Goal: Task Accomplishment & Management: Use online tool/utility

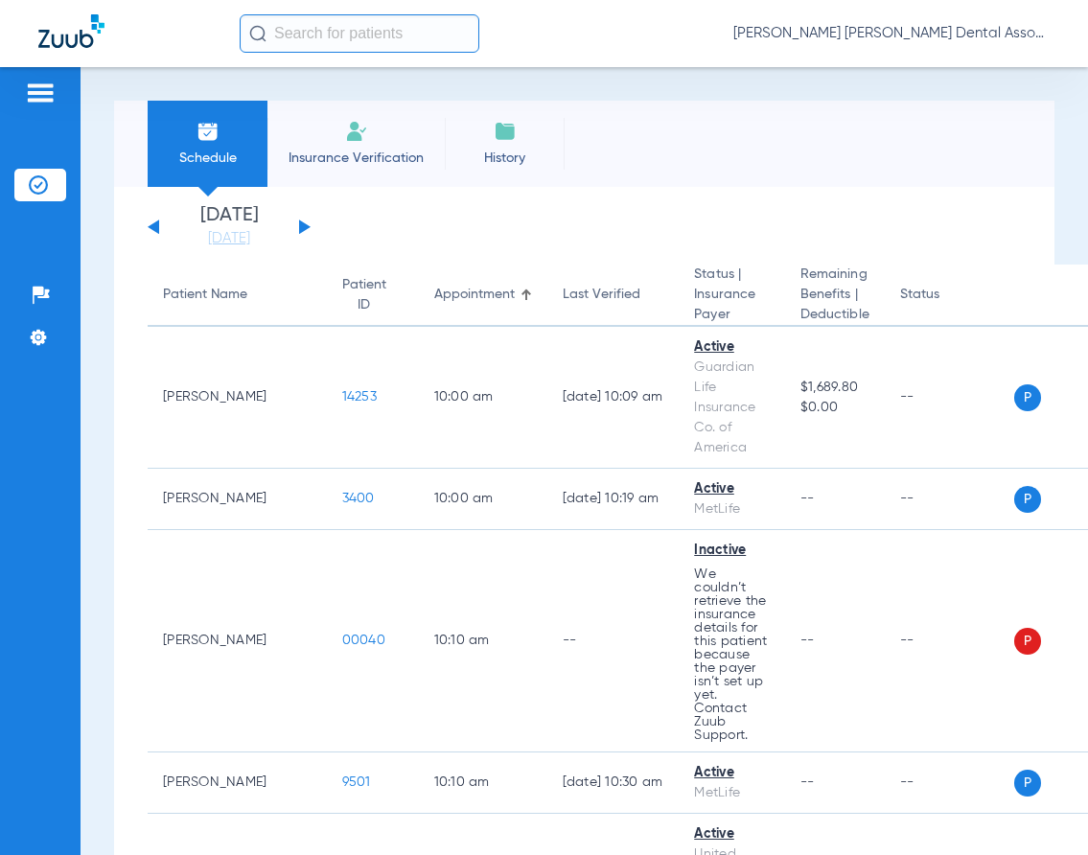
click at [311, 224] on app-single-date-navigator "[DATE] [DATE] [DATE] [DATE] [DATE] [DATE] [DATE] [DATE] [DATE] [DATE] [DATE] [D…" at bounding box center [584, 227] width 873 height 42
click at [304, 227] on button at bounding box center [305, 226] width 12 height 14
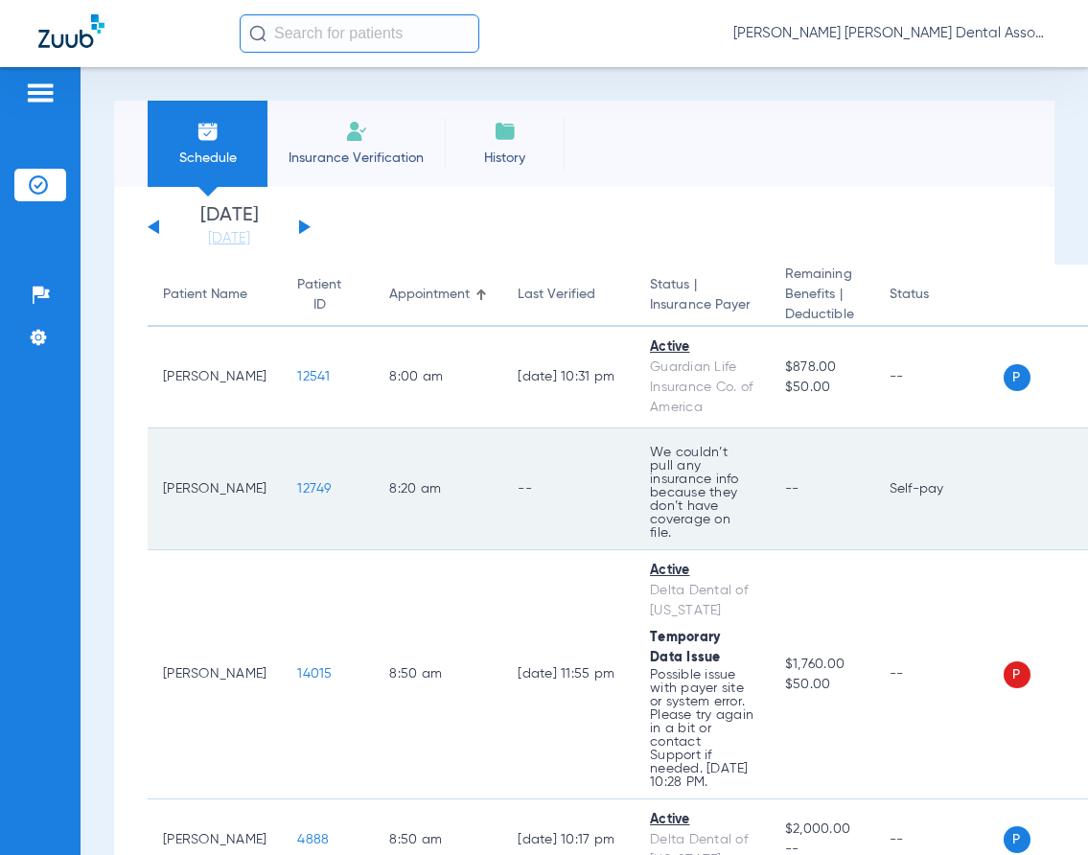
click at [465, 475] on td "8:20 AM" at bounding box center [438, 489] width 128 height 122
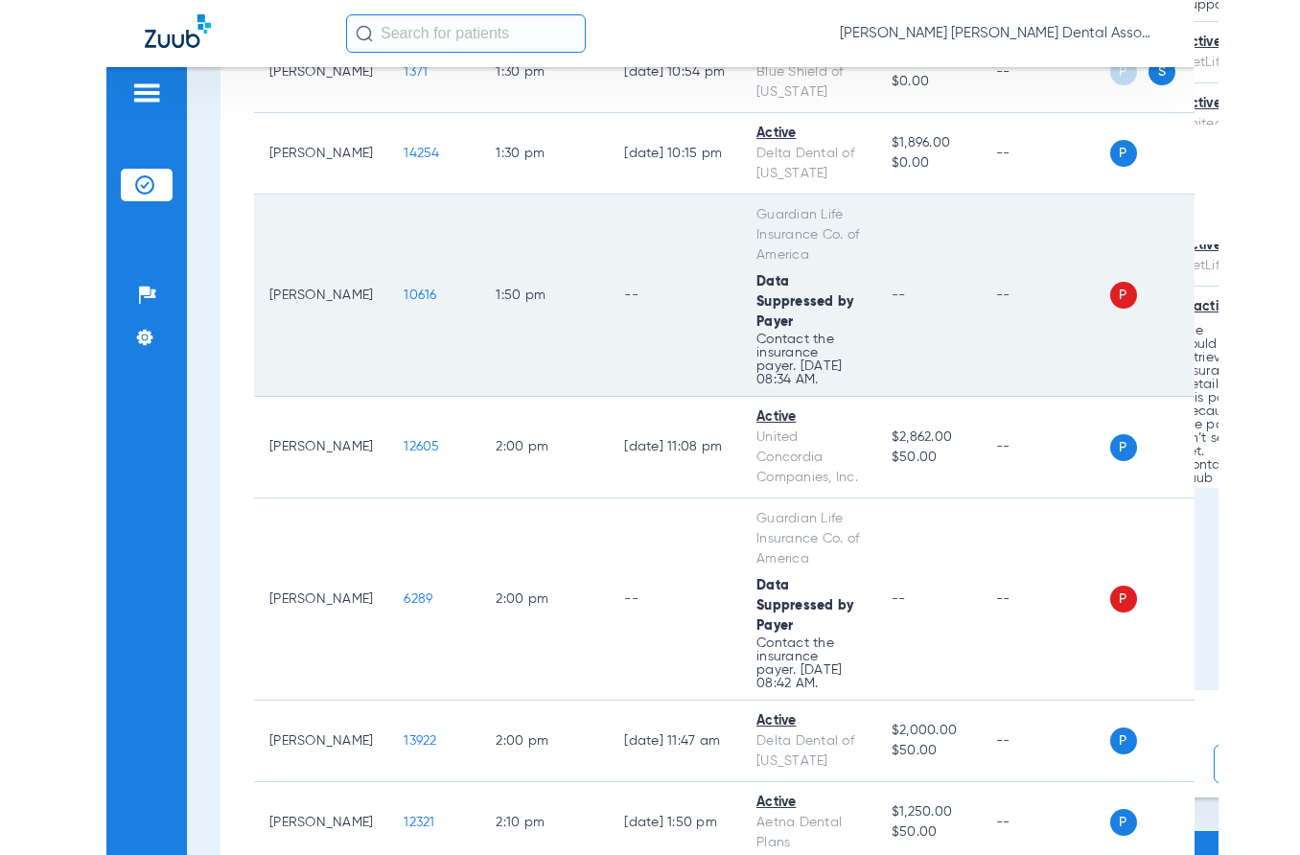
scroll to position [4217, 0]
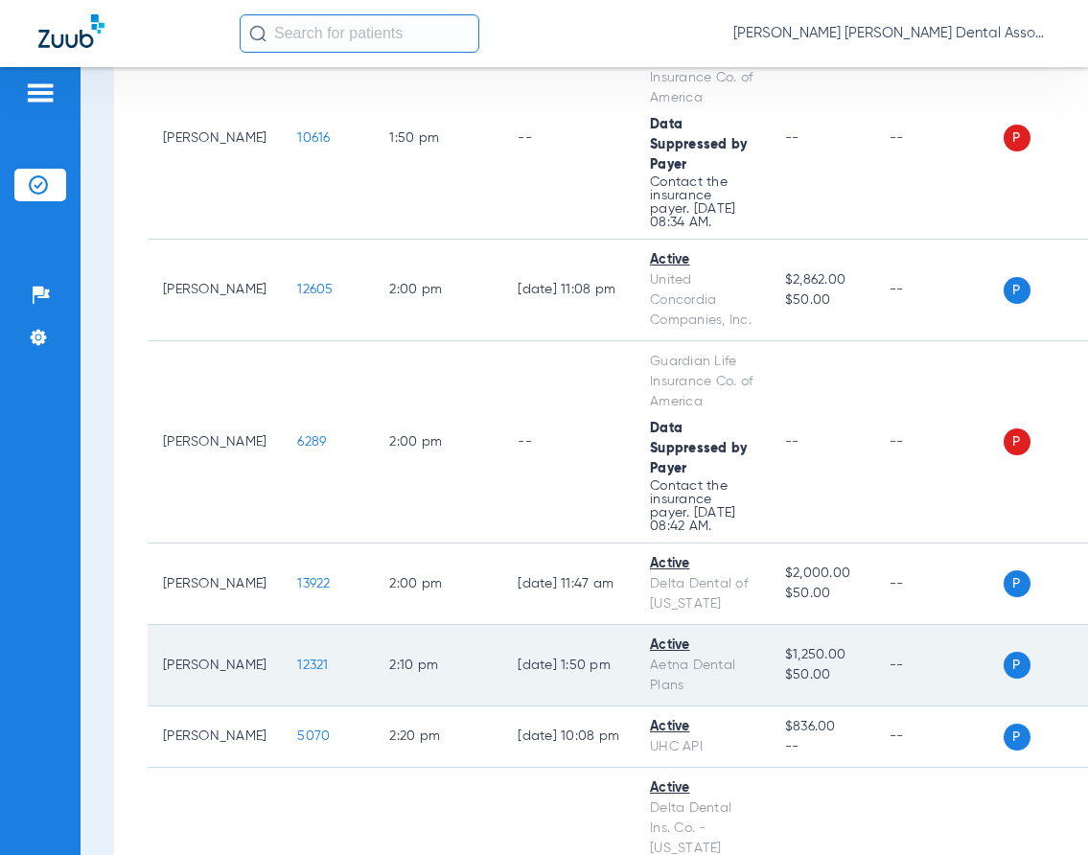
click at [590, 625] on td "[DATE] 1:50 PM" at bounding box center [568, 665] width 132 height 81
drag, startPoint x: 605, startPoint y: 604, endPoint x: 637, endPoint y: 600, distance: 32.8
click at [605, 625] on td "[DATE] 1:50 PM" at bounding box center [568, 665] width 132 height 81
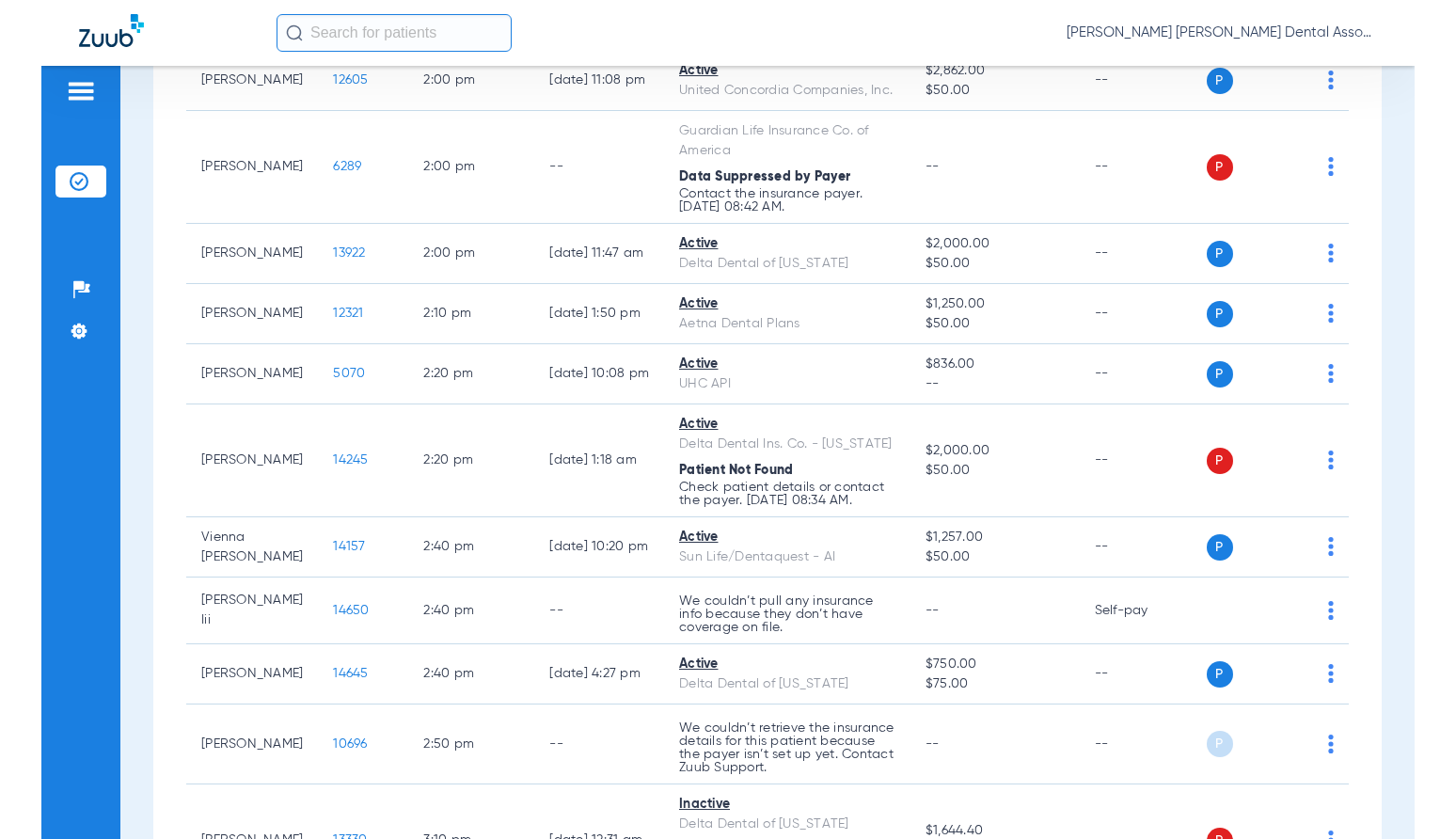
scroll to position [3050, 0]
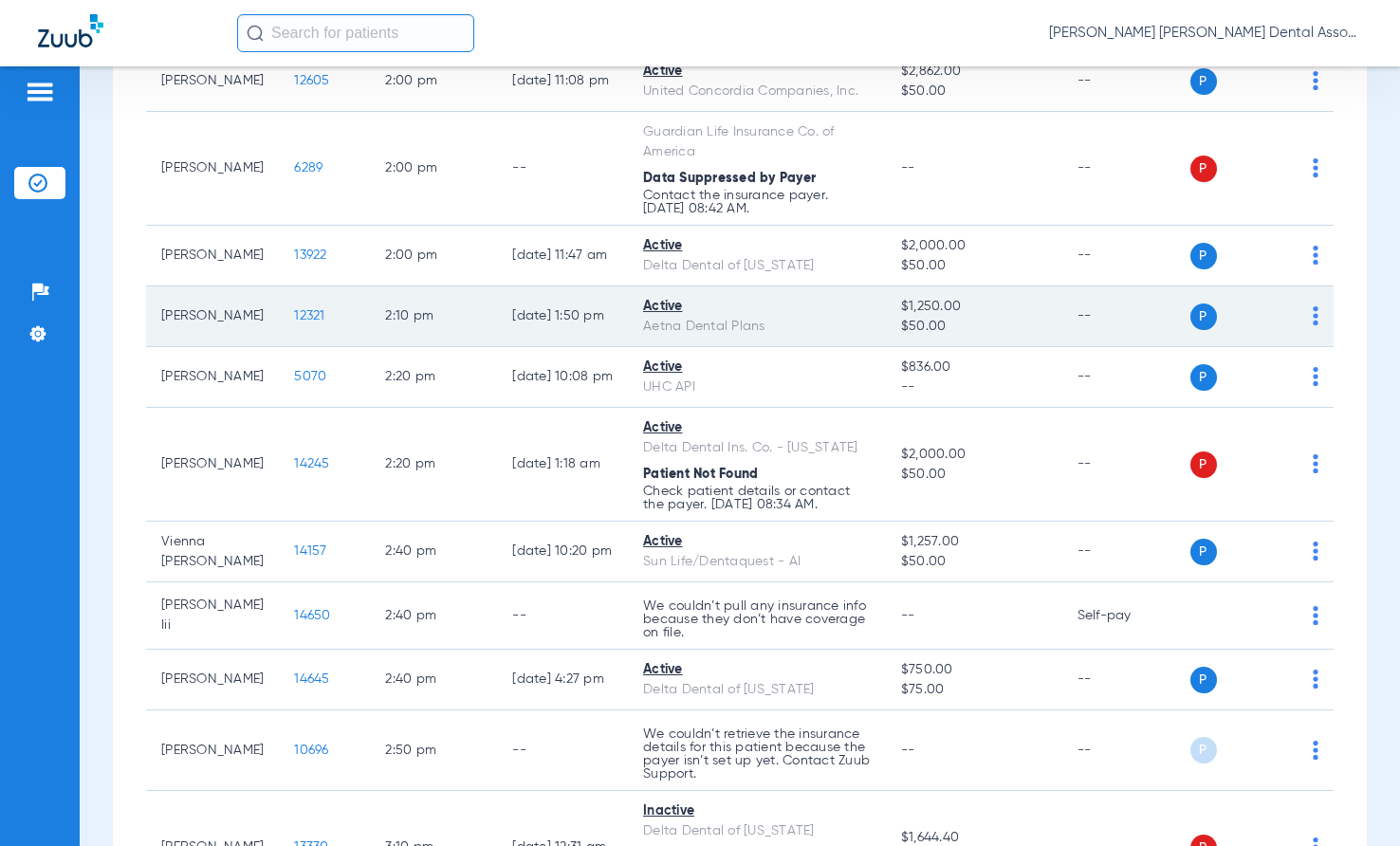
click at [1075, 326] on img at bounding box center [1315, 316] width 6 height 19
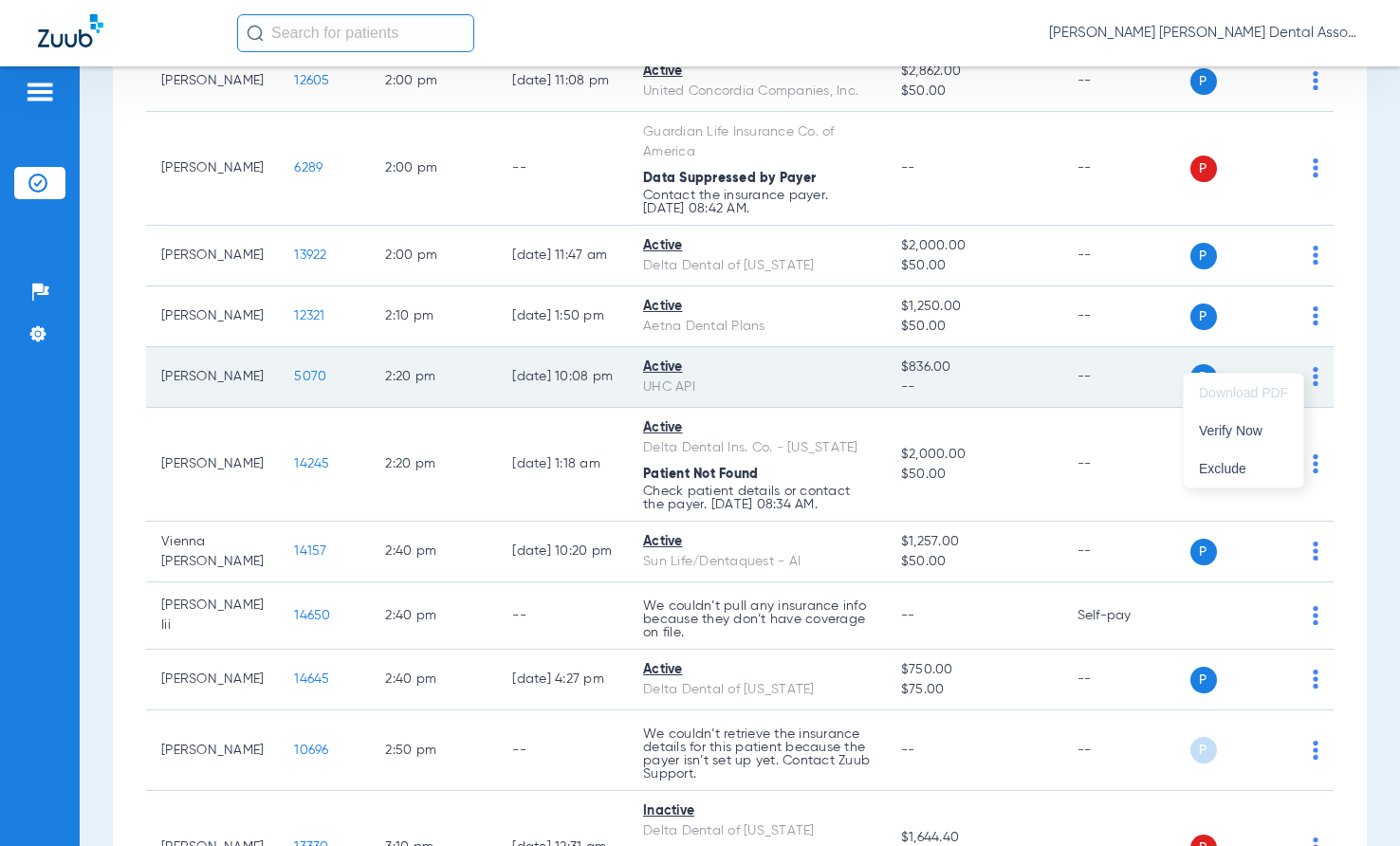
click at [1075, 424] on span "Verify Now" at bounding box center [1243, 429] width 89 height 13
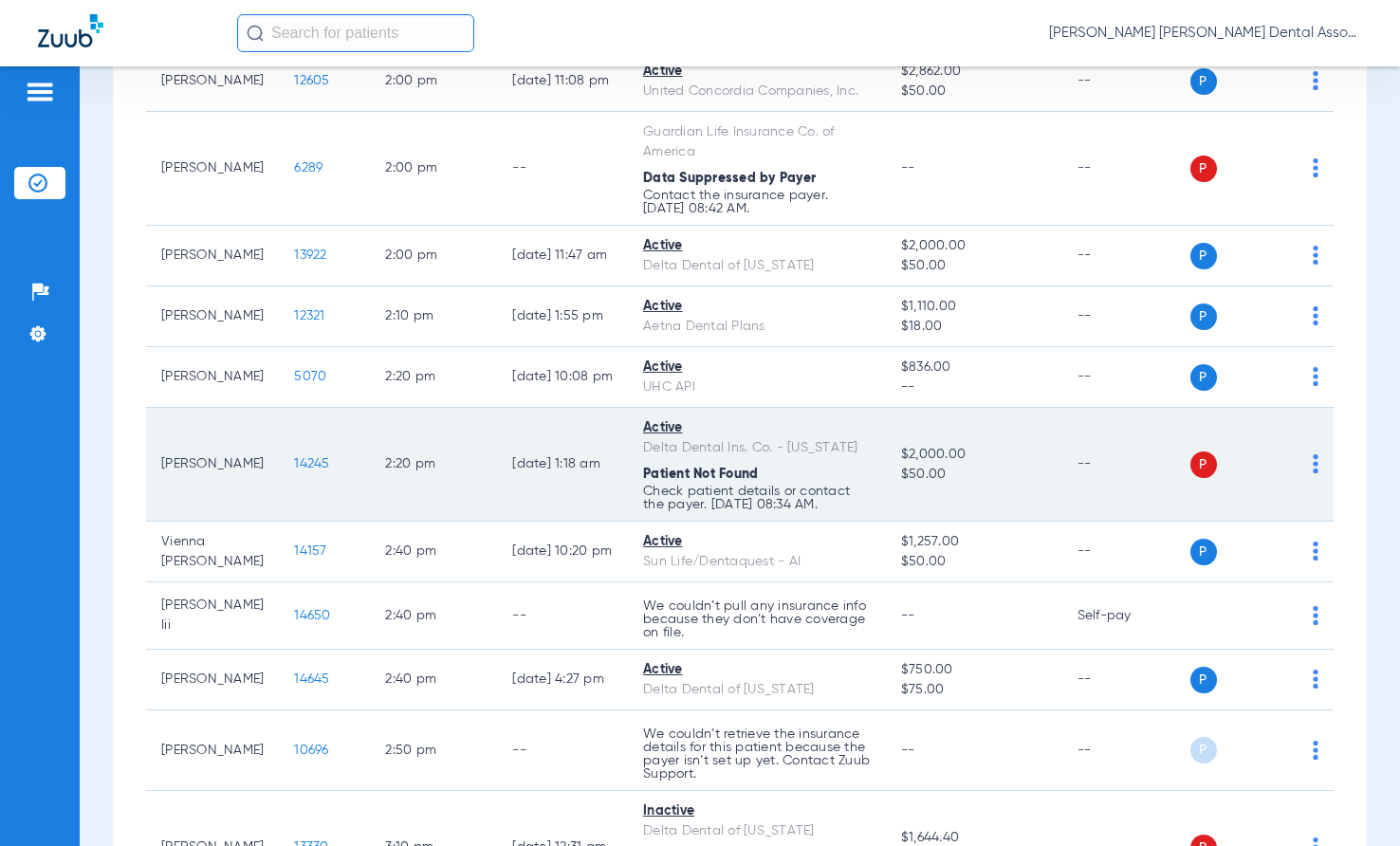
click at [1075, 473] on img at bounding box center [1315, 463] width 6 height 19
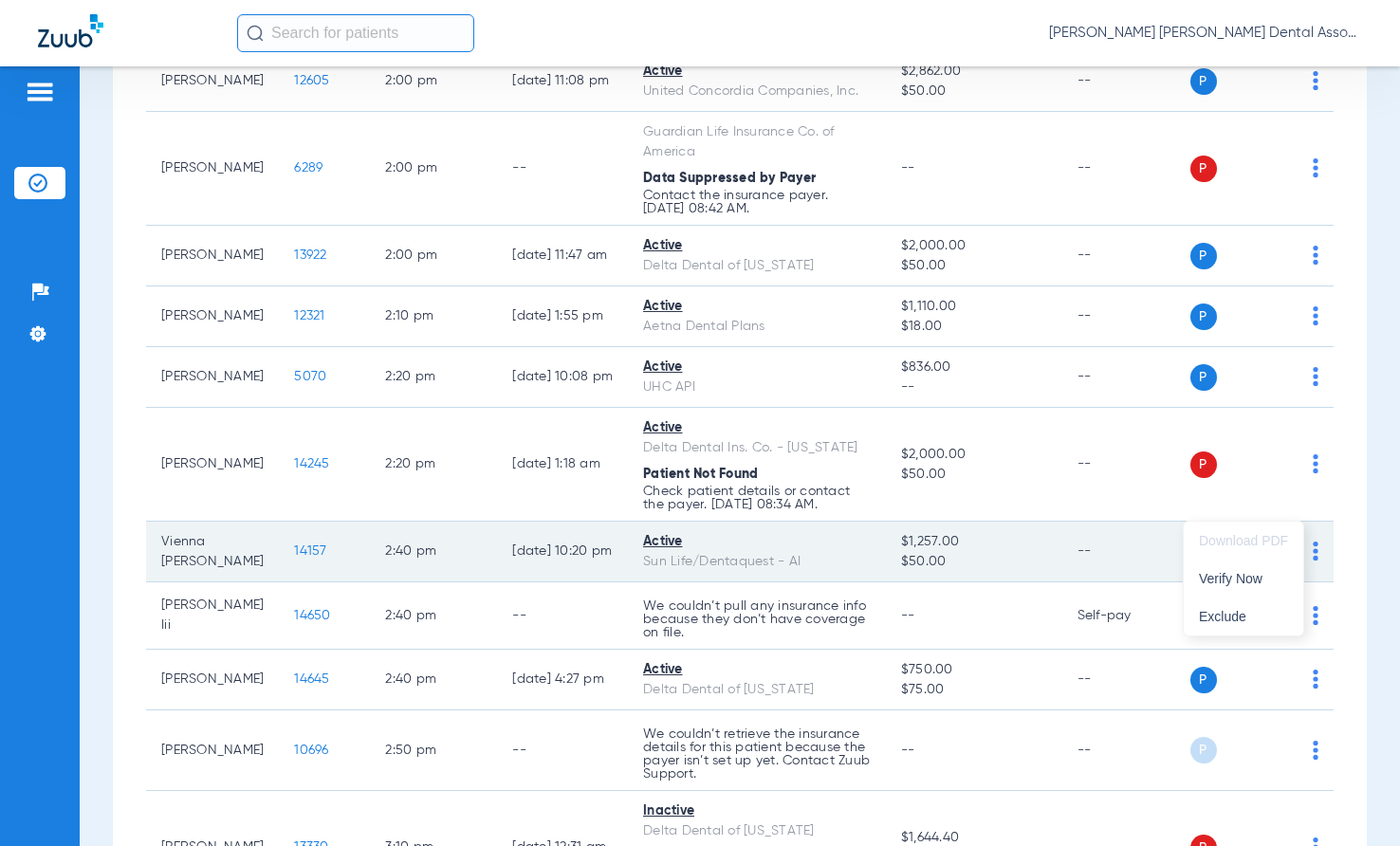
click at [1075, 578] on span "Verify Now" at bounding box center [1243, 578] width 89 height 13
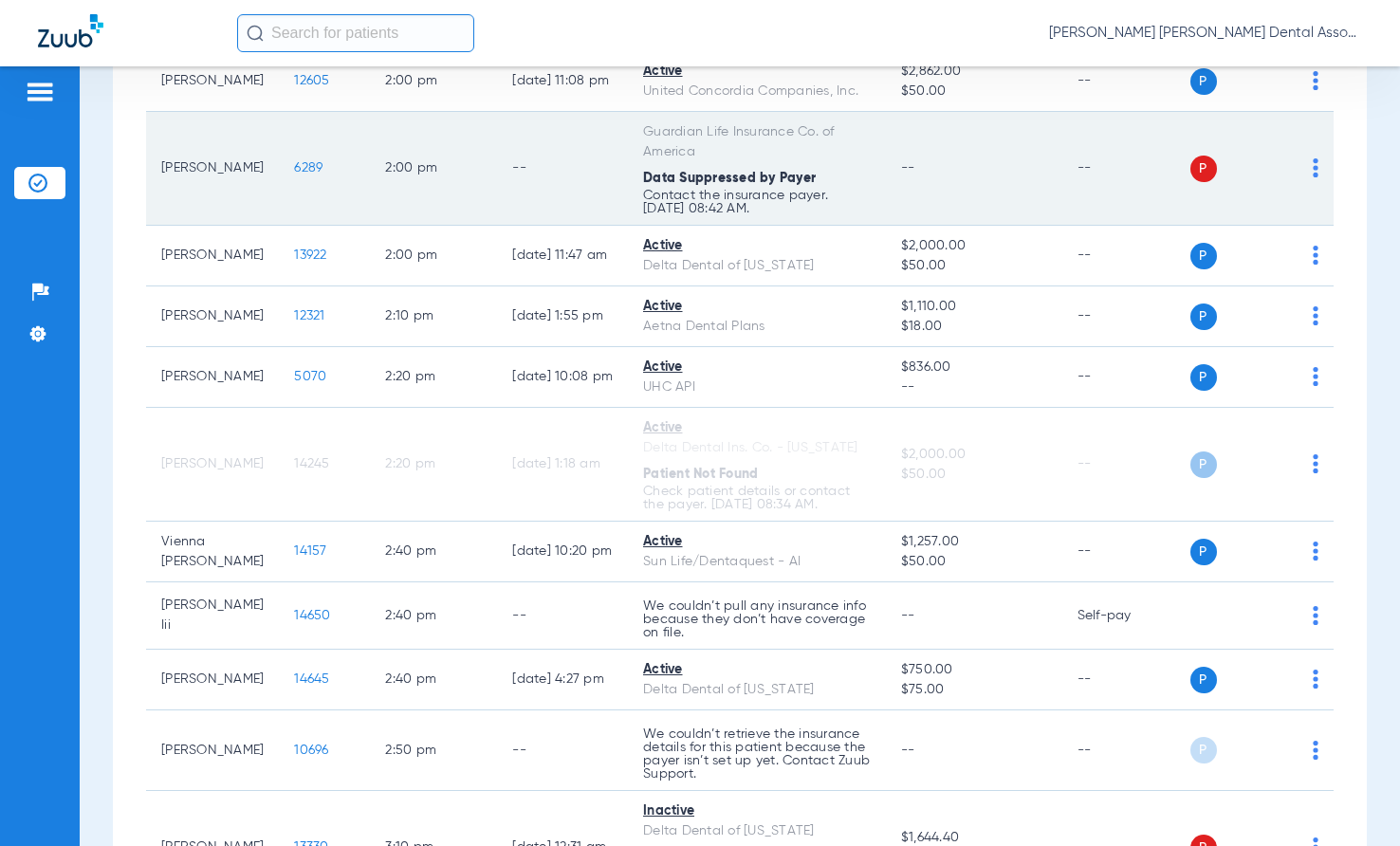
click at [600, 153] on td "--" at bounding box center [562, 168] width 131 height 114
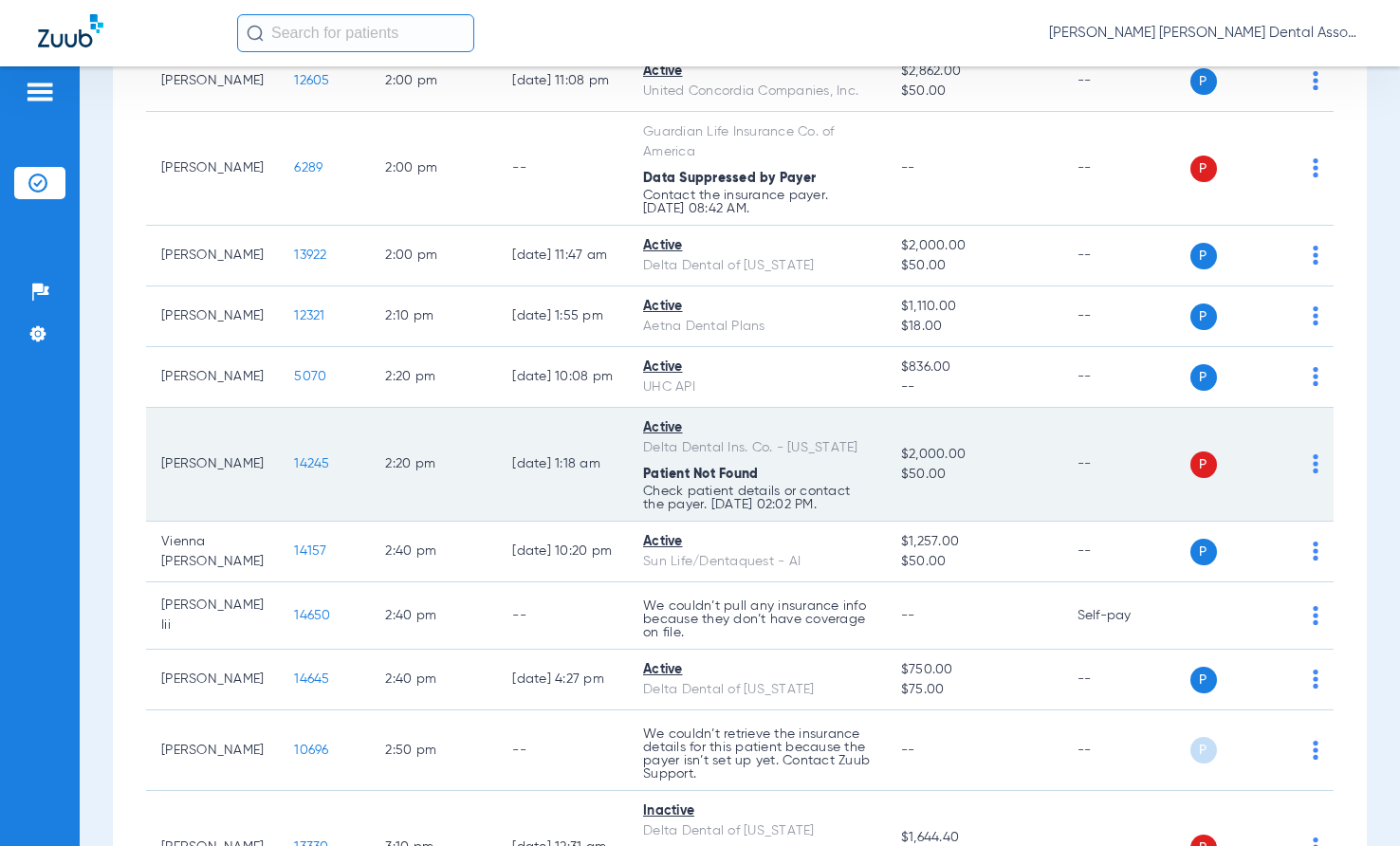
click at [524, 521] on td "[DATE] 1:18 AM" at bounding box center [562, 464] width 131 height 114
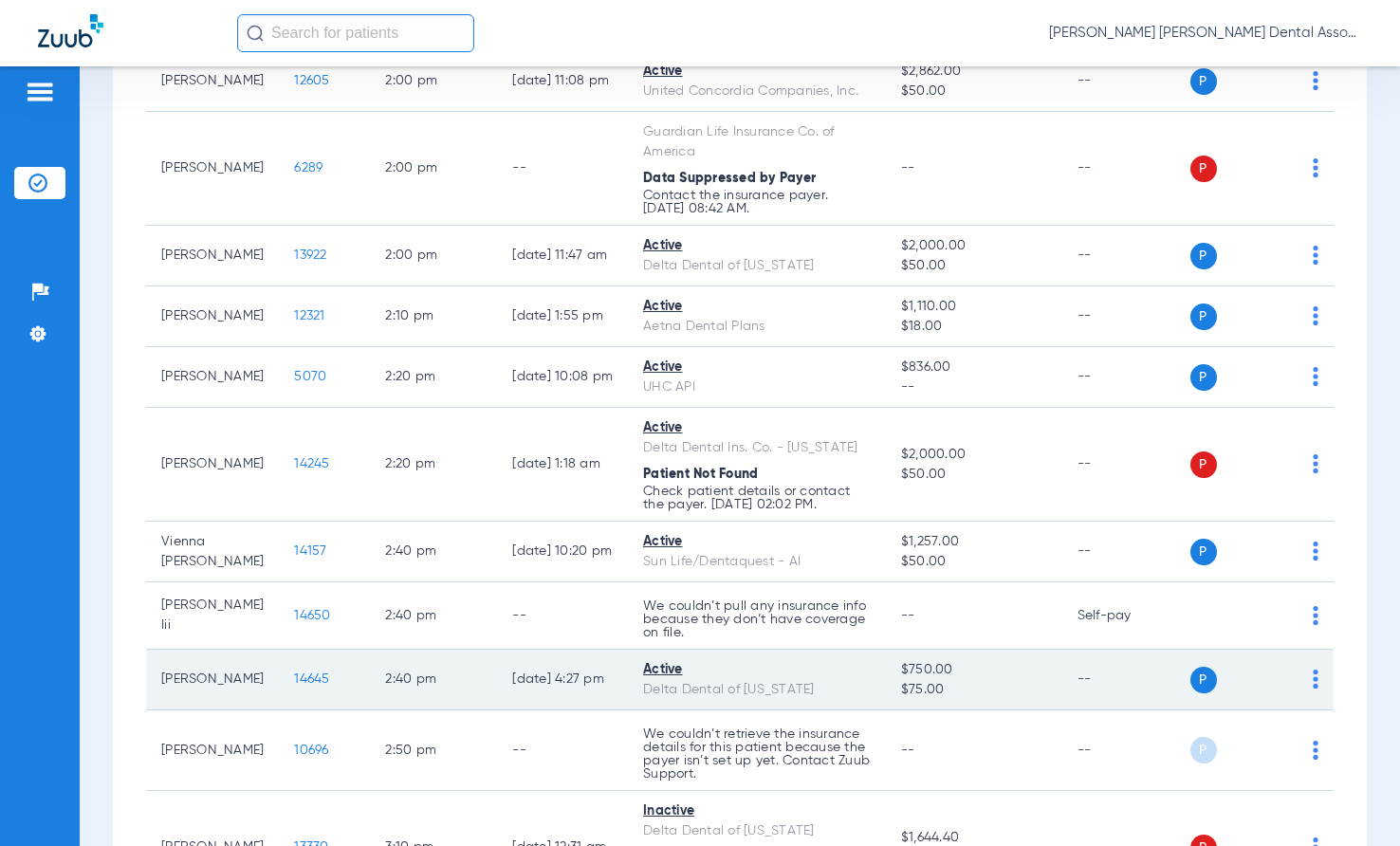
click at [589, 710] on td "[DATE] 4:27 PM" at bounding box center [562, 679] width 131 height 60
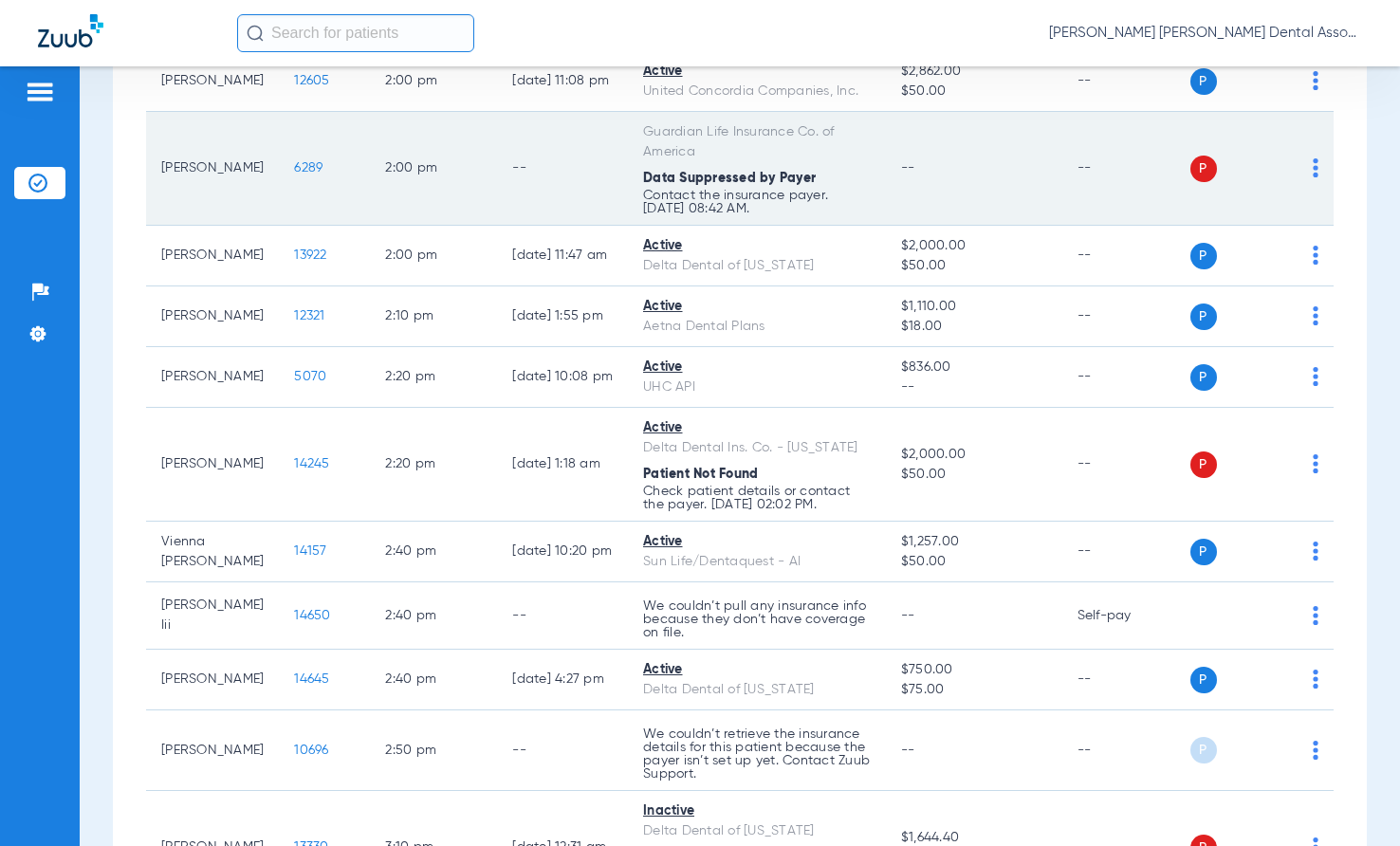
click at [582, 226] on td "--" at bounding box center [562, 168] width 131 height 114
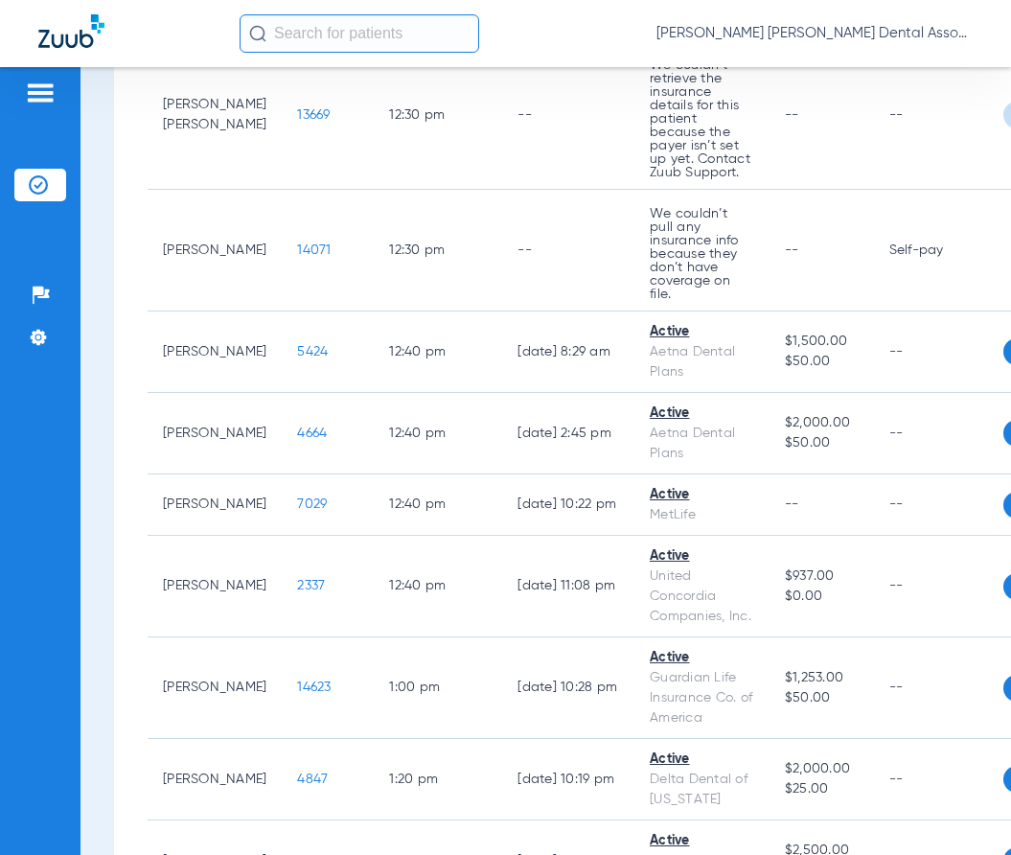
scroll to position [4217, 0]
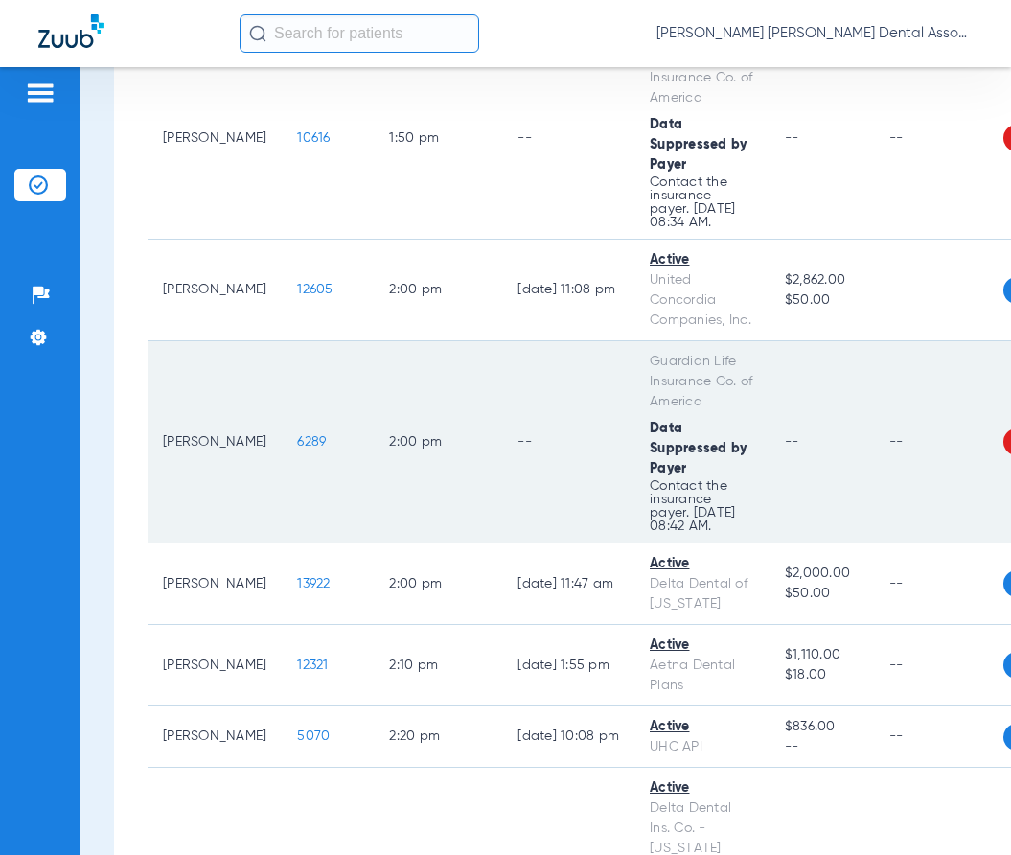
click at [579, 341] on td "--" at bounding box center [568, 442] width 132 height 202
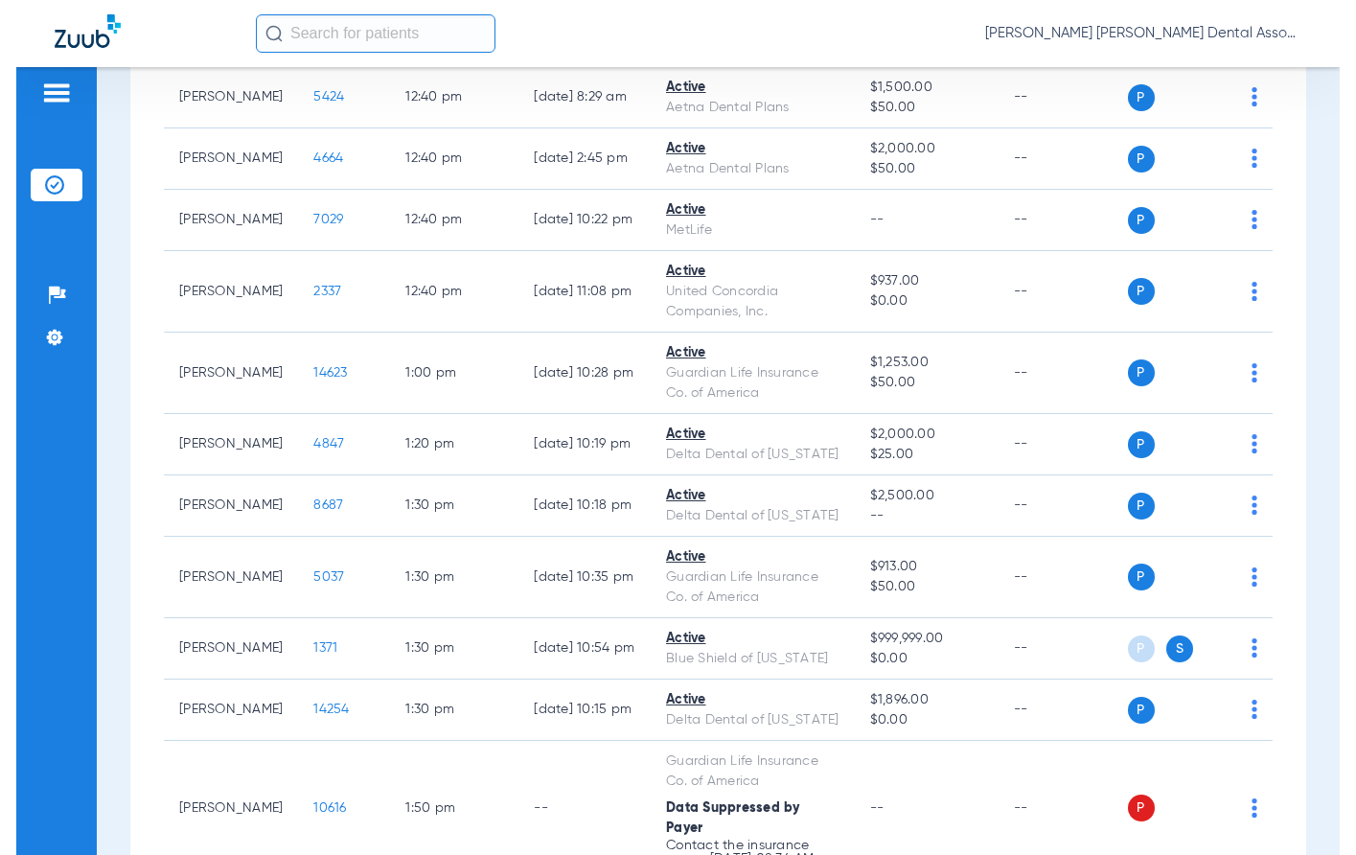
scroll to position [2413, 0]
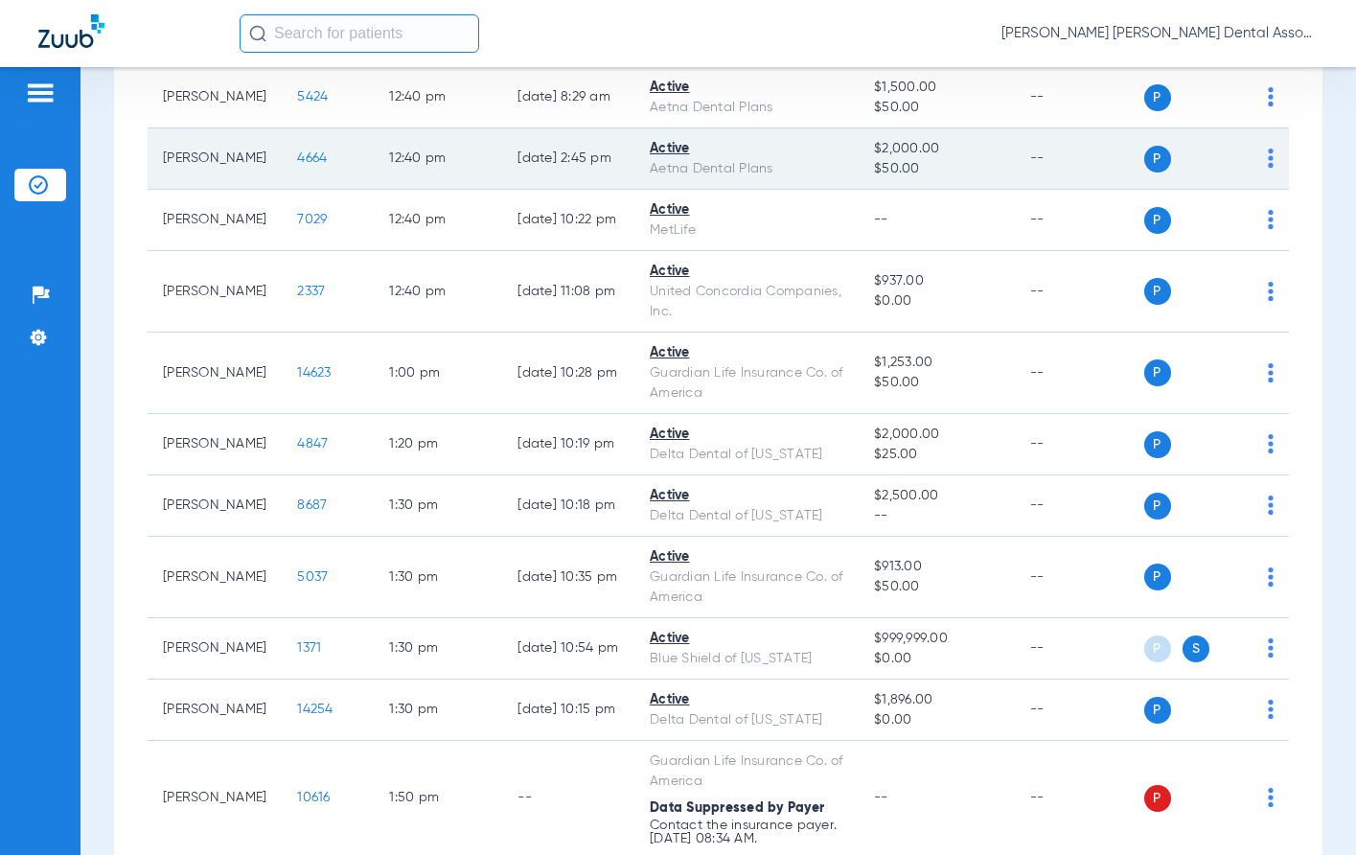
click at [1087, 168] on img at bounding box center [1271, 158] width 6 height 19
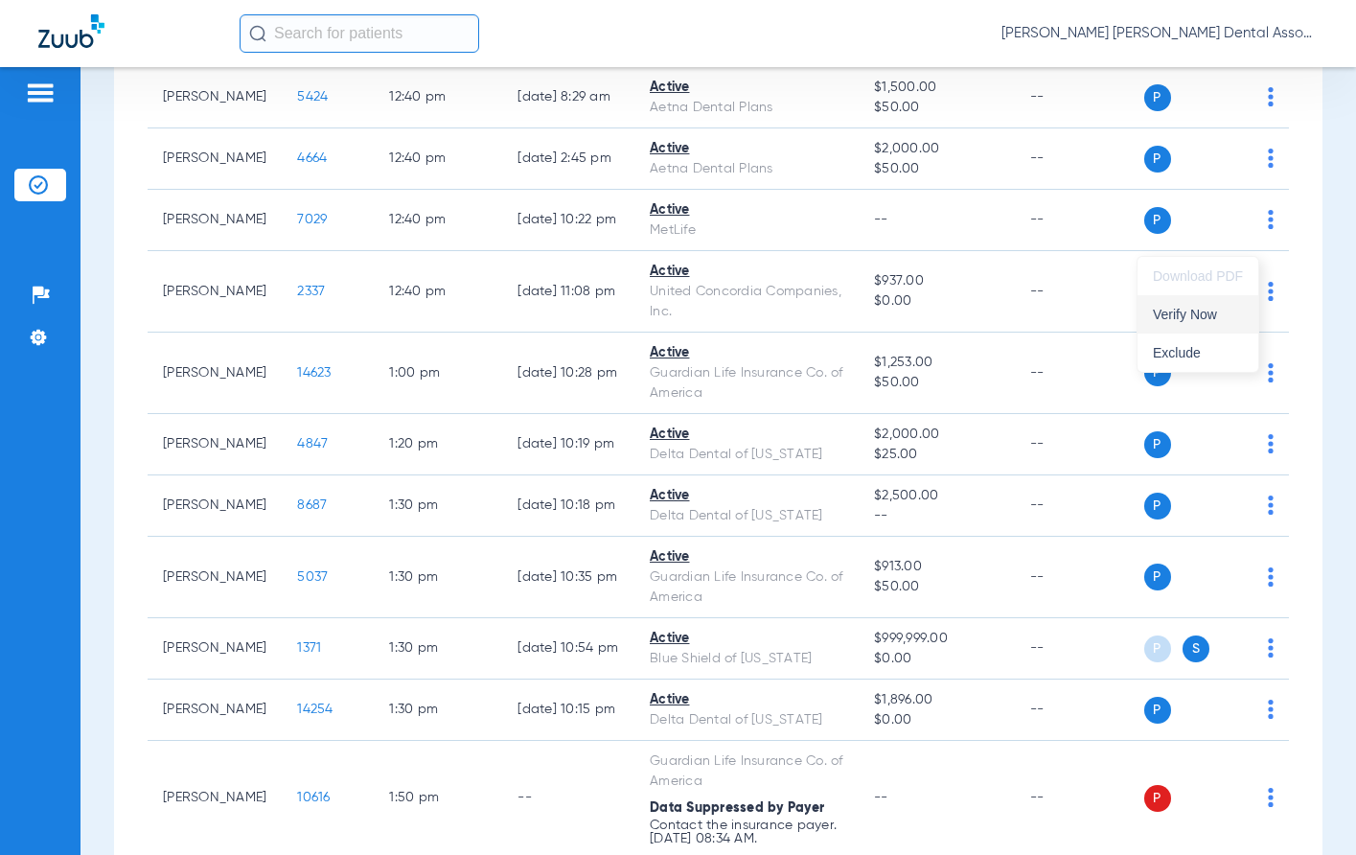
click at [1087, 320] on span "Verify Now" at bounding box center [1198, 314] width 90 height 13
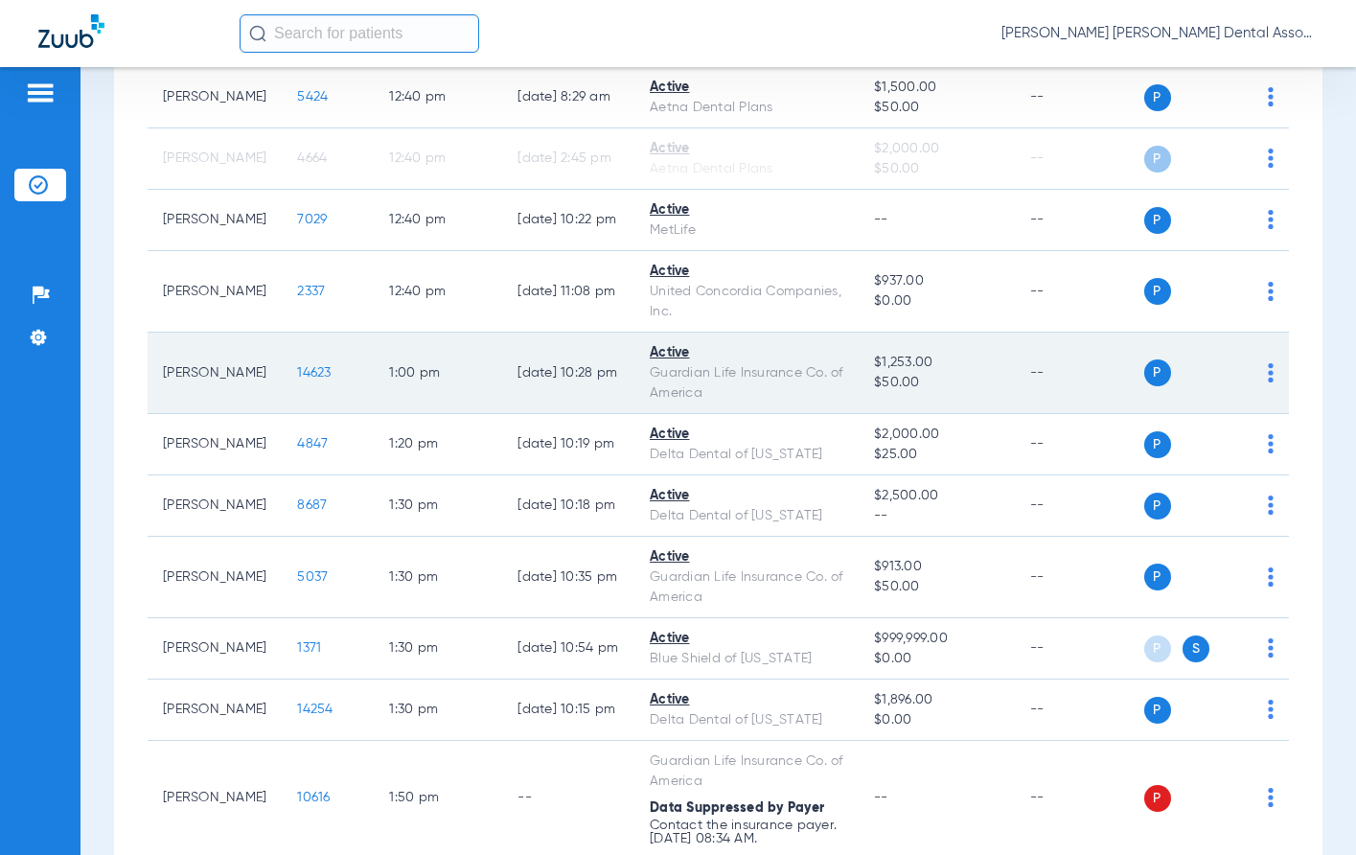
click at [564, 414] on td "[DATE] 10:28 PM" at bounding box center [568, 373] width 132 height 81
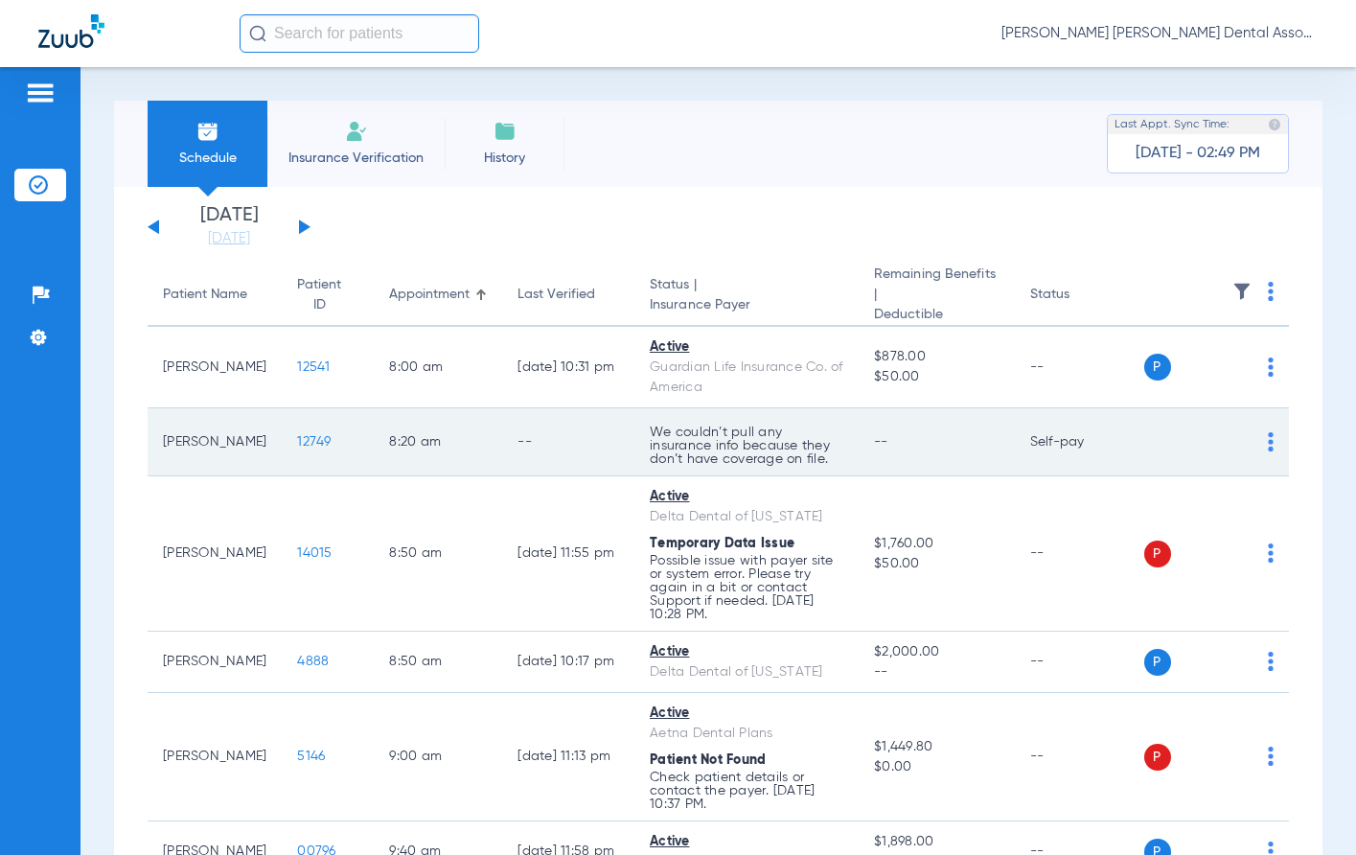
scroll to position [479, 0]
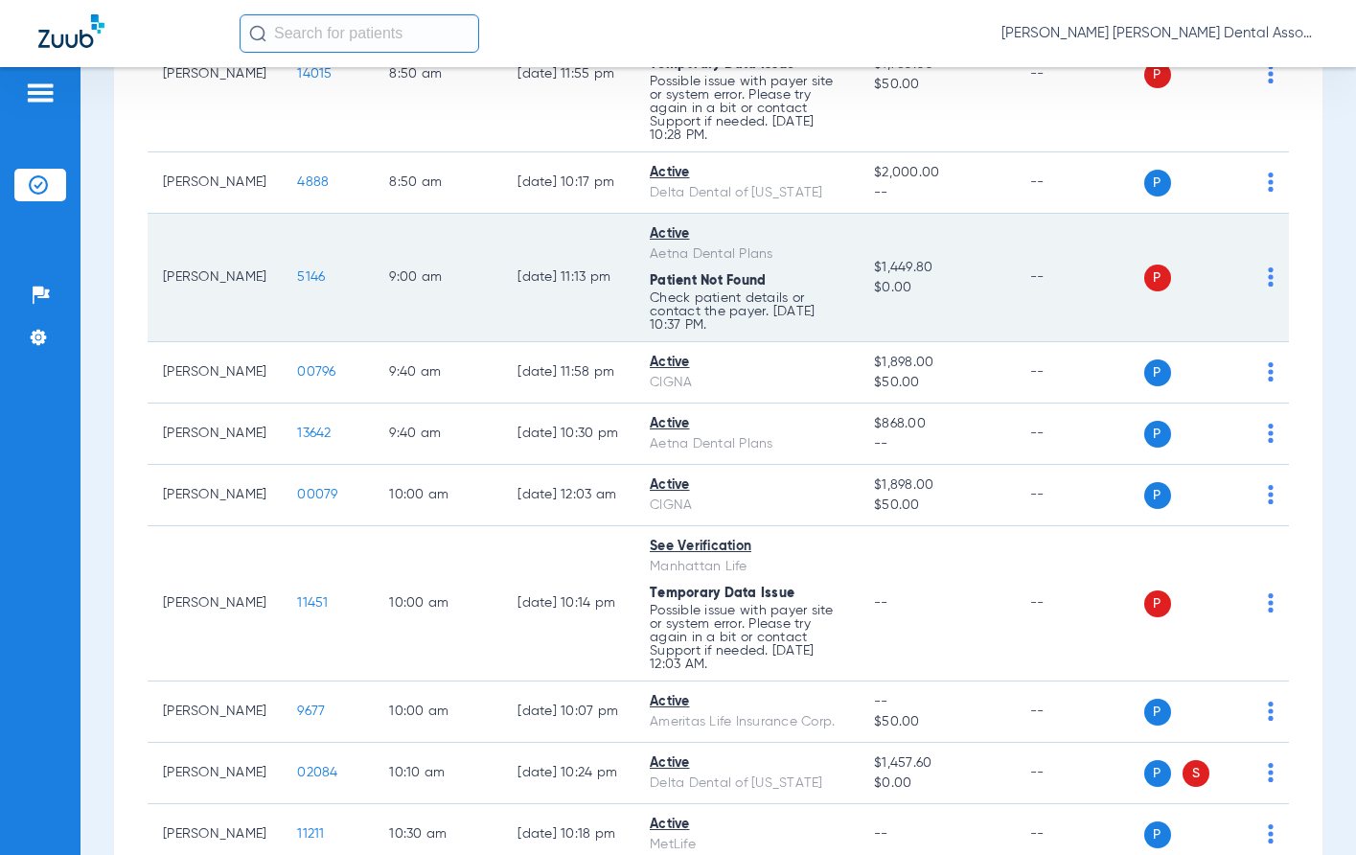
click at [1087, 320] on td "P S" at bounding box center [1217, 278] width 146 height 128
click at [1087, 287] on img at bounding box center [1271, 276] width 6 height 19
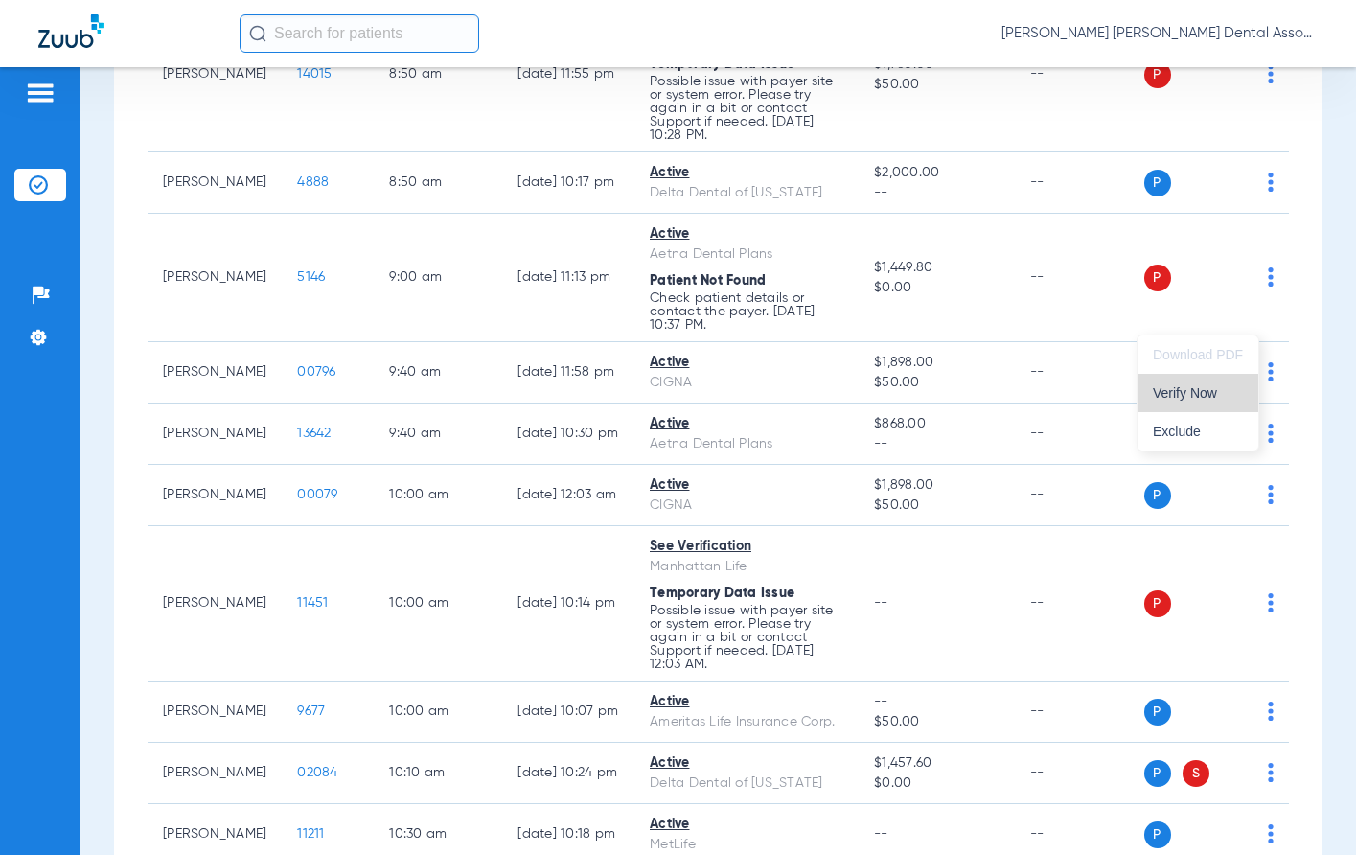
click at [1087, 396] on span "Verify Now" at bounding box center [1198, 392] width 90 height 13
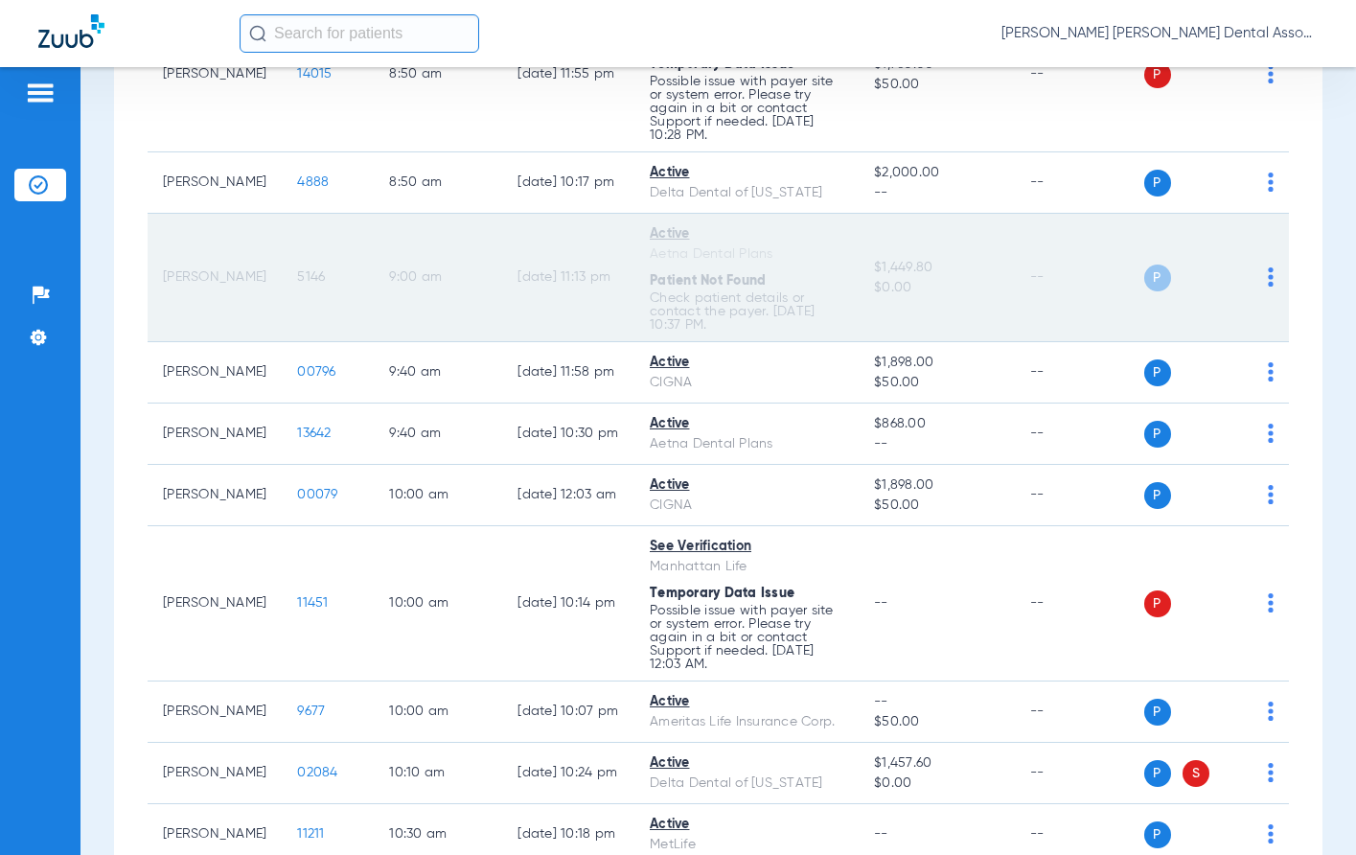
click at [470, 278] on td "9:00 AM" at bounding box center [438, 278] width 128 height 128
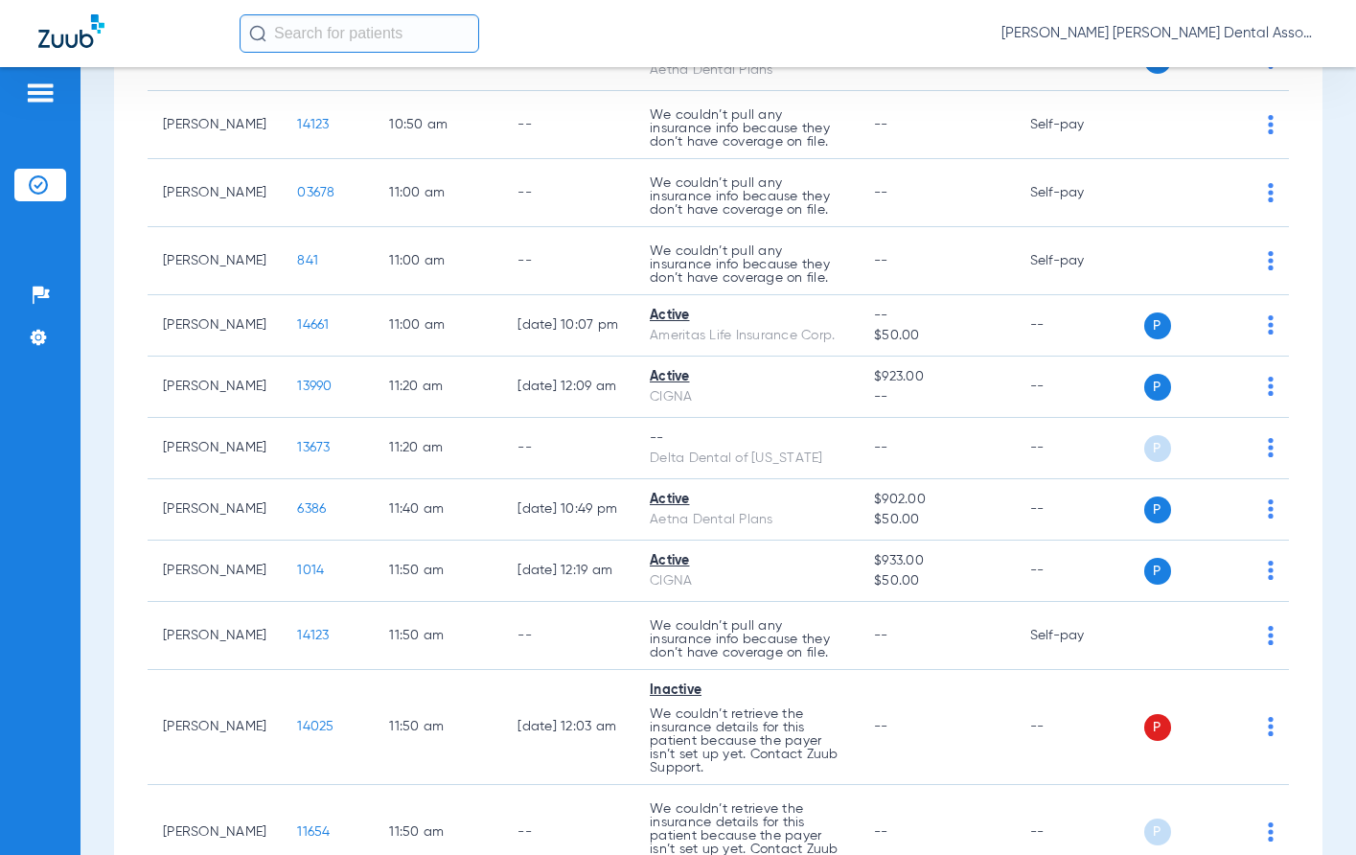
scroll to position [2013, 0]
